Goal: Information Seeking & Learning: Learn about a topic

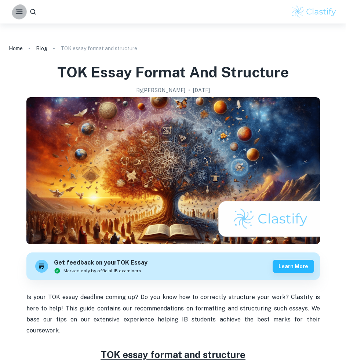
click at [24, 12] on icon "button" at bounding box center [19, 11] width 9 height 9
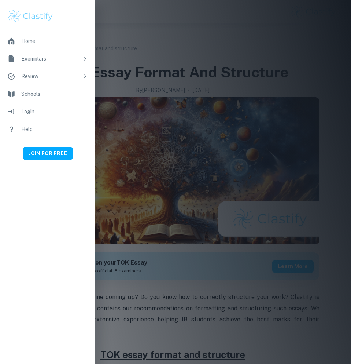
click at [83, 58] on icon at bounding box center [85, 59] width 6 height 6
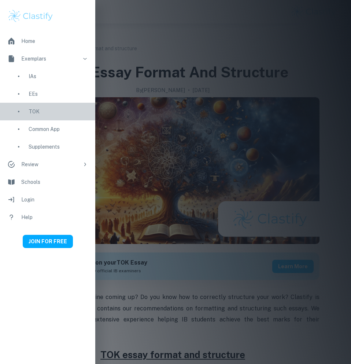
click at [32, 111] on div "TOK" at bounding box center [58, 111] width 59 height 8
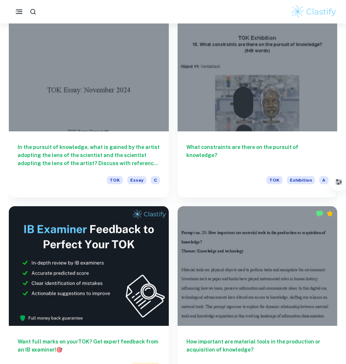
scroll to position [182, 0]
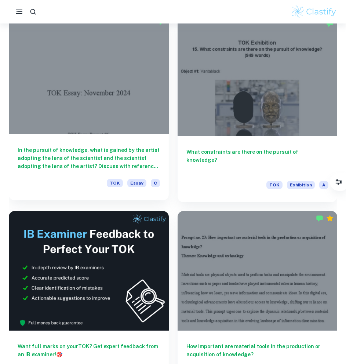
click at [121, 91] on div at bounding box center [89, 74] width 160 height 120
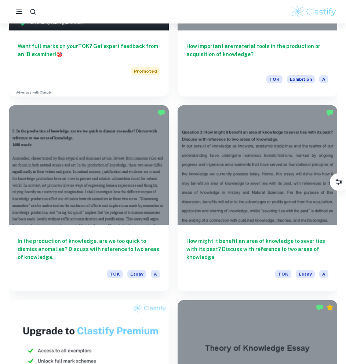
scroll to position [541, 0]
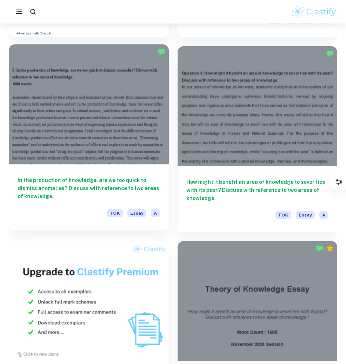
click at [131, 124] on div at bounding box center [89, 104] width 160 height 120
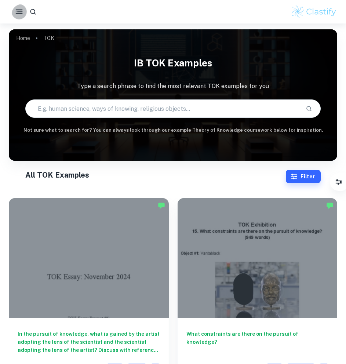
click at [26, 8] on button "button" at bounding box center [18, 11] width 15 height 15
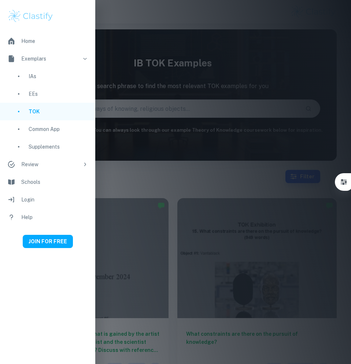
click at [166, 172] on div at bounding box center [175, 182] width 351 height 364
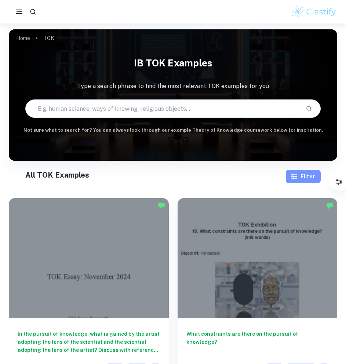
click at [315, 176] on button "Filter" at bounding box center [303, 176] width 35 height 13
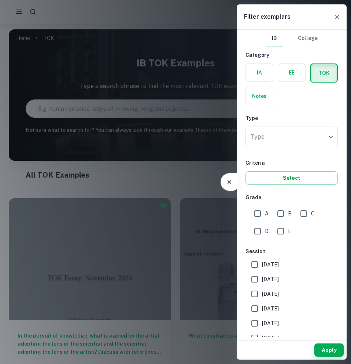
click at [257, 221] on input "A" at bounding box center [257, 213] width 15 height 15
checkbox input "true"
click at [288, 221] on input "B" at bounding box center [281, 213] width 15 height 15
checkbox input "true"
click at [259, 286] on input "[DATE]" at bounding box center [254, 279] width 15 height 15
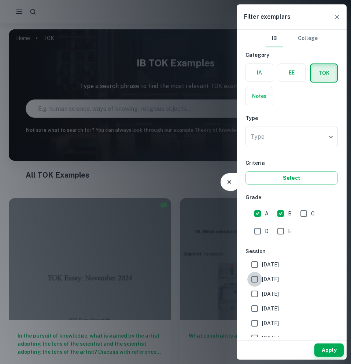
checkbox input "true"
click at [254, 301] on input "[DATE]" at bounding box center [254, 293] width 15 height 15
checkbox input "true"
click at [257, 272] on input "[DATE]" at bounding box center [254, 264] width 15 height 15
checkbox input "true"
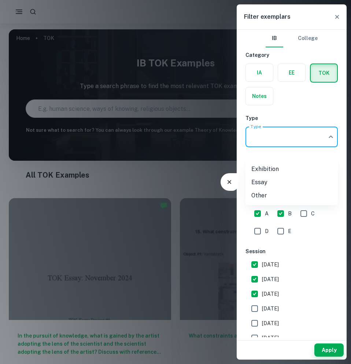
click at [327, 158] on body "We value your privacy We use cookies to enhance your browsing experience, serve…" at bounding box center [175, 182] width 351 height 364
click at [286, 189] on li "Essay" at bounding box center [292, 182] width 92 height 13
type input "Essay"
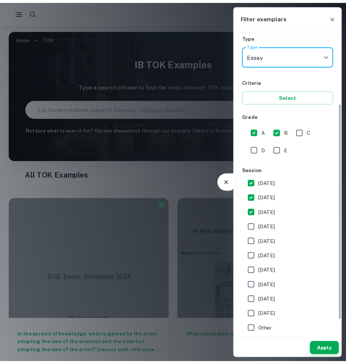
scroll to position [109, 0]
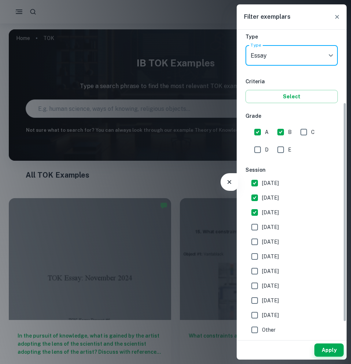
drag, startPoint x: 345, startPoint y: 117, endPoint x: 349, endPoint y: 196, distance: 79.3
click at [326, 183] on div "Filter Filter exemplars IB College Category IA EE TOK Notes Type Type Essay Ess…" at bounding box center [308, 176] width 35 height 13
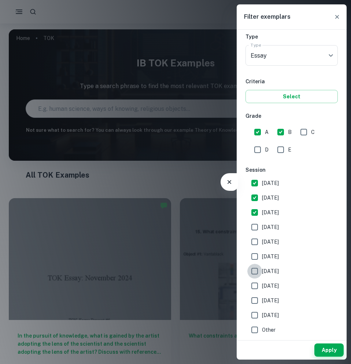
click at [253, 276] on input "[DATE]" at bounding box center [254, 271] width 15 height 15
checkbox input "true"
click at [255, 261] on input "[DATE]" at bounding box center [254, 256] width 15 height 15
checkbox input "true"
drag, startPoint x: 257, startPoint y: 247, endPoint x: 255, endPoint y: 232, distance: 15.2
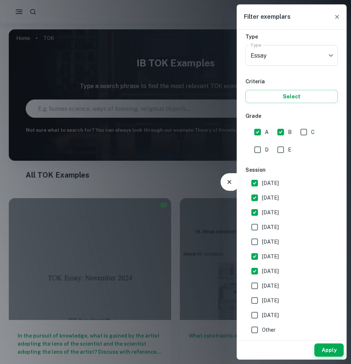
click at [255, 232] on div "[DATE] [DATE] [DATE] [DATE] [DATE] [DATE] [DATE] [DATE] [DATE] [DATE] Other" at bounding box center [292, 256] width 92 height 161
click at [255, 232] on input "[DATE]" at bounding box center [254, 227] width 15 height 15
checkbox input "true"
click at [259, 248] on input "[DATE]" at bounding box center [254, 241] width 15 height 15
checkbox input "true"
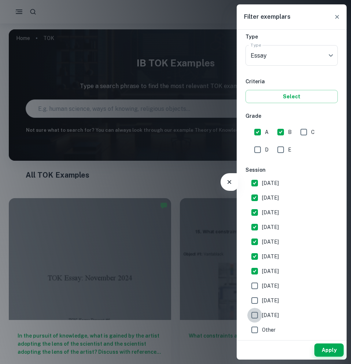
click at [257, 315] on input "[DATE]" at bounding box center [254, 315] width 15 height 15
checkbox input "true"
click at [257, 307] on input "[DATE]" at bounding box center [254, 300] width 15 height 15
checkbox input "true"
click at [252, 290] on input "[DATE]" at bounding box center [254, 285] width 15 height 15
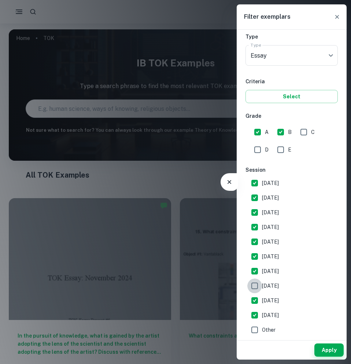
checkbox input "true"
click at [315, 345] on button "Apply" at bounding box center [329, 349] width 29 height 13
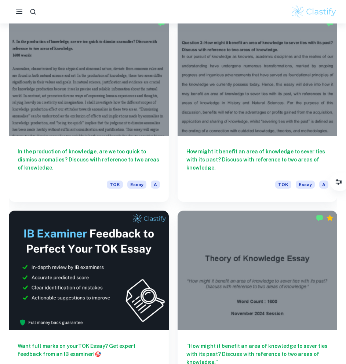
scroll to position [208, 0]
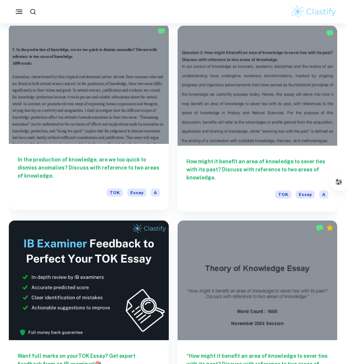
click at [60, 125] on div at bounding box center [89, 84] width 160 height 120
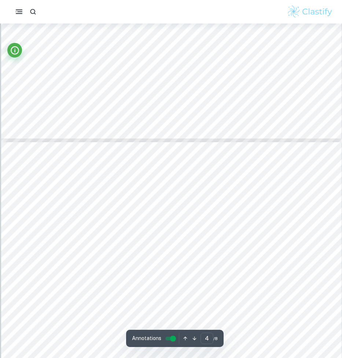
scroll to position [1290, 0]
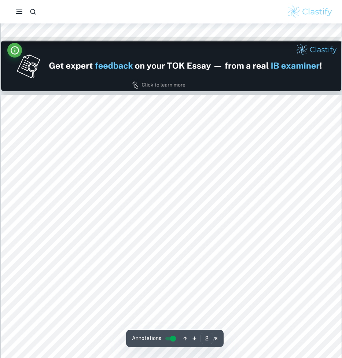
type input "1"
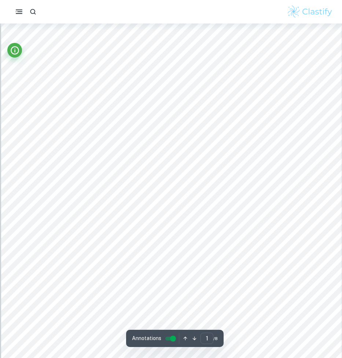
scroll to position [0, 0]
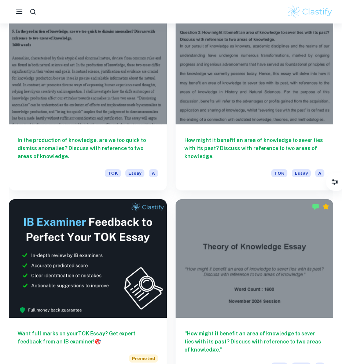
scroll to position [223, 0]
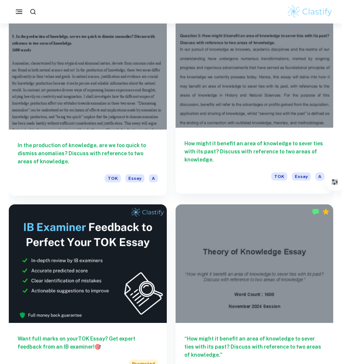
click at [247, 103] on div at bounding box center [255, 68] width 158 height 118
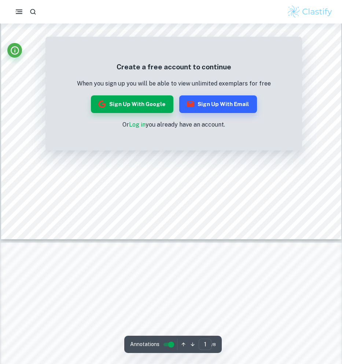
scroll to position [272, 0]
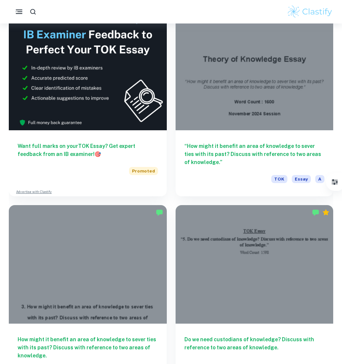
scroll to position [410, 0]
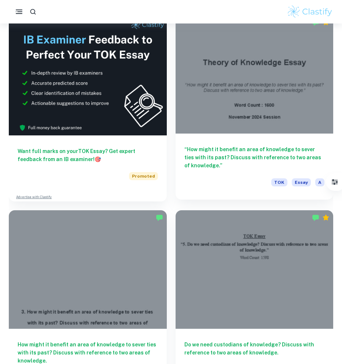
click at [270, 81] on div at bounding box center [255, 74] width 158 height 118
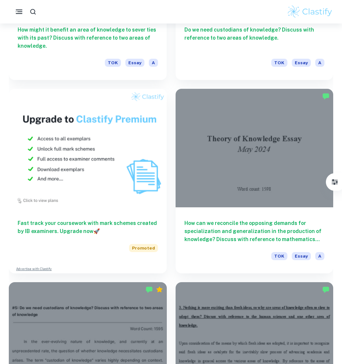
scroll to position [730, 0]
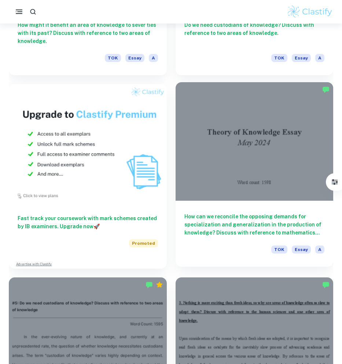
drag, startPoint x: 305, startPoint y: 92, endPoint x: 305, endPoint y: 118, distance: 25.7
click at [305, 118] on div "How can we reconcile the opposing demands for specialization and generalization…" at bounding box center [250, 171] width 167 height 193
click at [305, 118] on div at bounding box center [255, 141] width 158 height 118
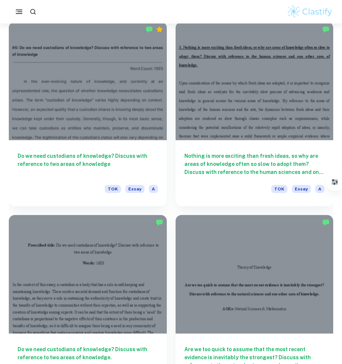
scroll to position [995, 0]
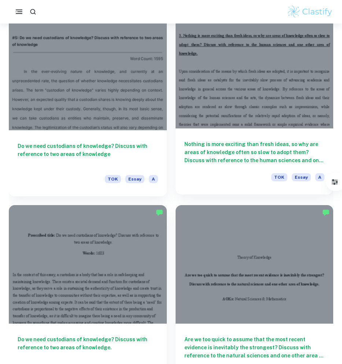
click at [241, 122] on div at bounding box center [255, 69] width 158 height 118
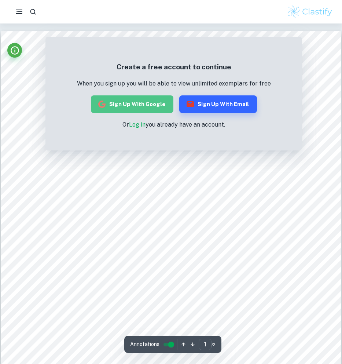
click at [136, 113] on button "Sign up with Google" at bounding box center [132, 104] width 82 height 18
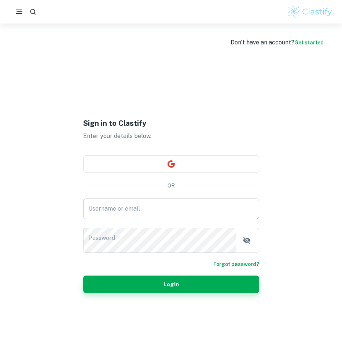
type input "alpod2019@gmail.com"
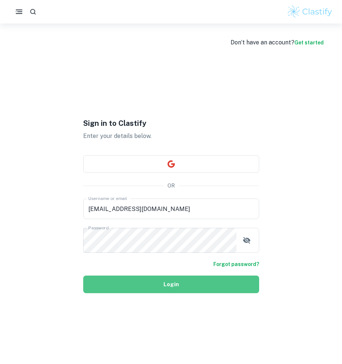
click at [129, 293] on button "Login" at bounding box center [171, 284] width 176 height 18
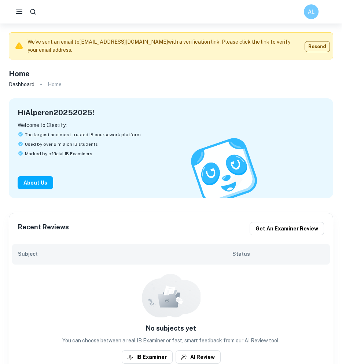
drag, startPoint x: 46, startPoint y: 13, endPoint x: 29, endPoint y: 8, distance: 17.5
click at [29, 8] on div "AL" at bounding box center [171, 11] width 342 height 15
click at [36, 11] on icon "button" at bounding box center [32, 11] width 7 height 7
click at [23, 15] on icon "button" at bounding box center [19, 11] width 8 height 8
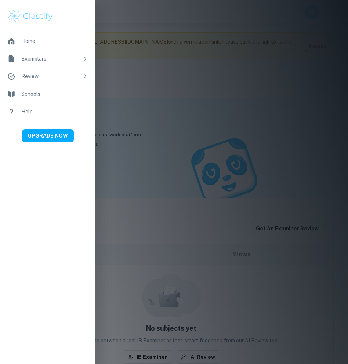
click at [86, 58] on icon at bounding box center [85, 58] width 2 height 3
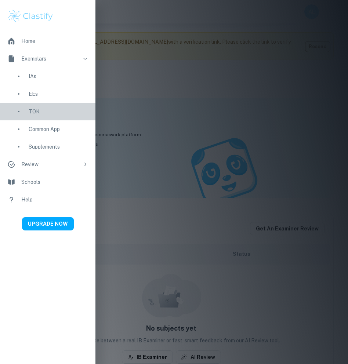
click at [41, 108] on div "TOK" at bounding box center [58, 111] width 59 height 8
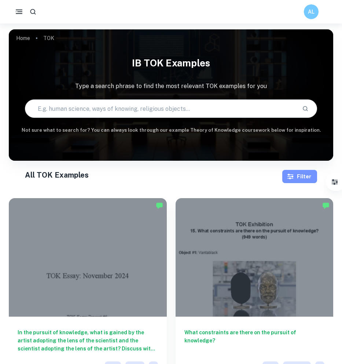
click at [299, 178] on button "Filter" at bounding box center [299, 176] width 35 height 13
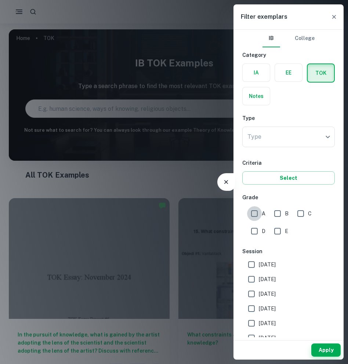
click at [260, 221] on input "A" at bounding box center [254, 213] width 15 height 15
checkbox input "true"
click at [274, 221] on input "B" at bounding box center [277, 213] width 15 height 15
checkbox input "true"
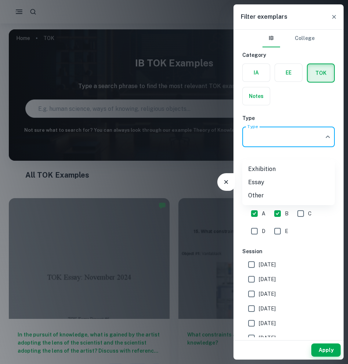
click at [306, 142] on body "We value your privacy We use cookies to enhance your browsing experience, serve…" at bounding box center [174, 205] width 348 height 364
click at [274, 187] on li "Essay" at bounding box center [288, 182] width 92 height 13
type input "Essay"
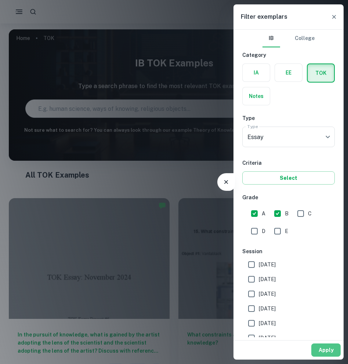
click at [325, 345] on button "Apply" at bounding box center [325, 349] width 29 height 13
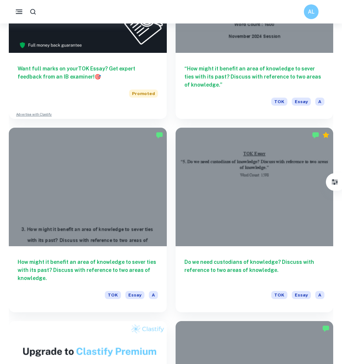
scroll to position [522, 0]
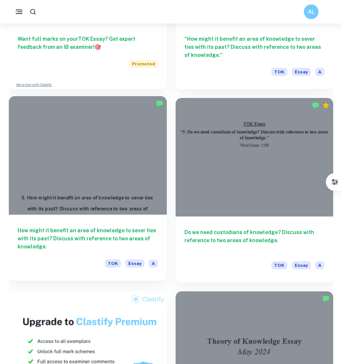
click at [70, 214] on div at bounding box center [88, 155] width 158 height 118
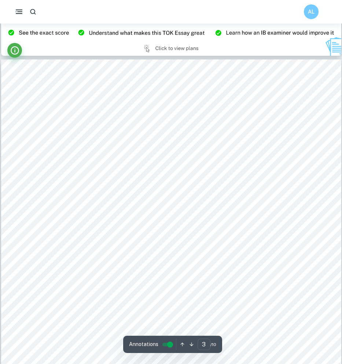
scroll to position [963, 0]
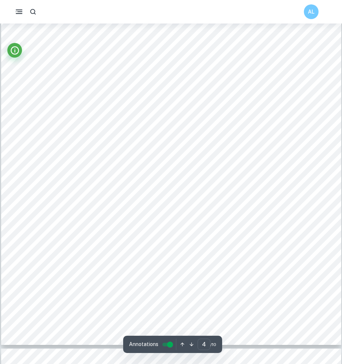
scroll to position [1552, 0]
type input "2"
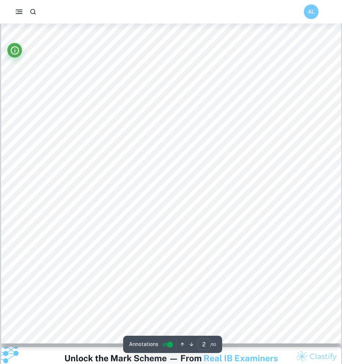
scroll to position [587, 0]
